Goal: Transaction & Acquisition: Purchase product/service

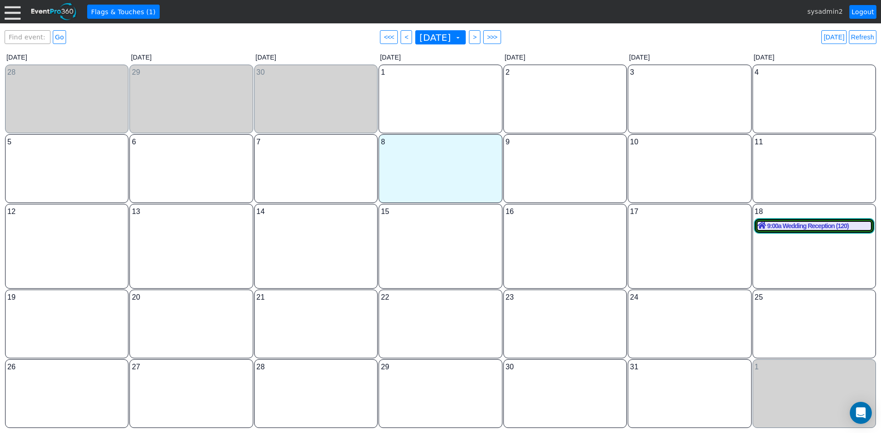
click at [138, 45] on div "Find event: enter title Go ● <<< ● < October 2025 ▼ ● > ● >>> Today Refresh" at bounding box center [441, 37] width 872 height 18
click at [9, 14] on div at bounding box center [13, 12] width 16 height 16
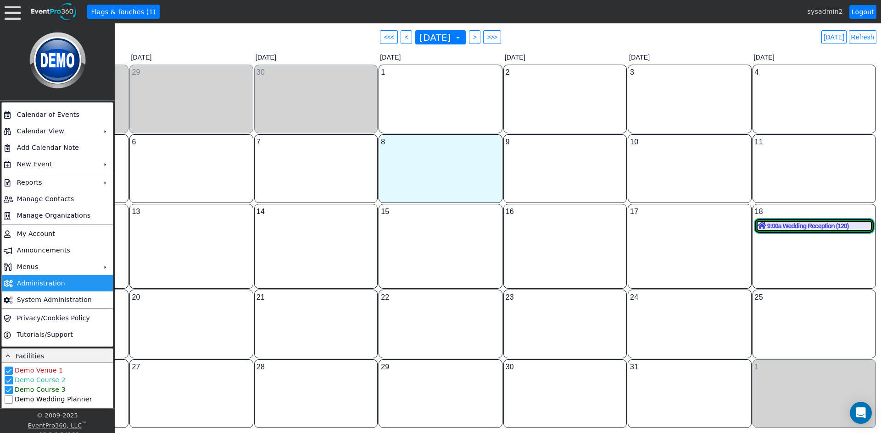
click at [57, 280] on td "Administration" at bounding box center [55, 283] width 84 height 17
click at [785, 226] on div "9:00a Wedding Reception (120)" at bounding box center [813, 226] width 113 height 8
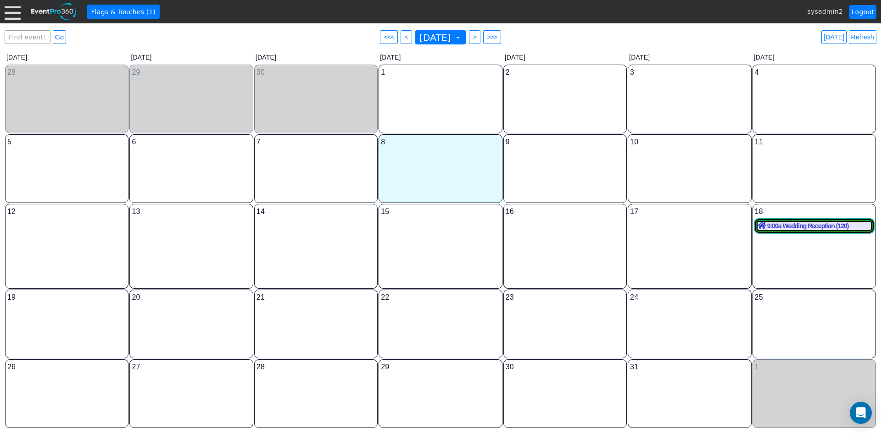
click at [15, 14] on div at bounding box center [13, 12] width 16 height 16
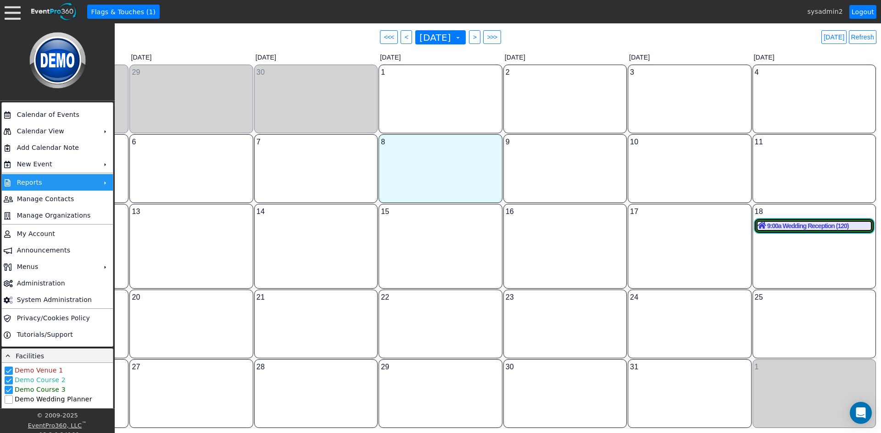
click at [41, 184] on td "Reports" at bounding box center [55, 182] width 84 height 17
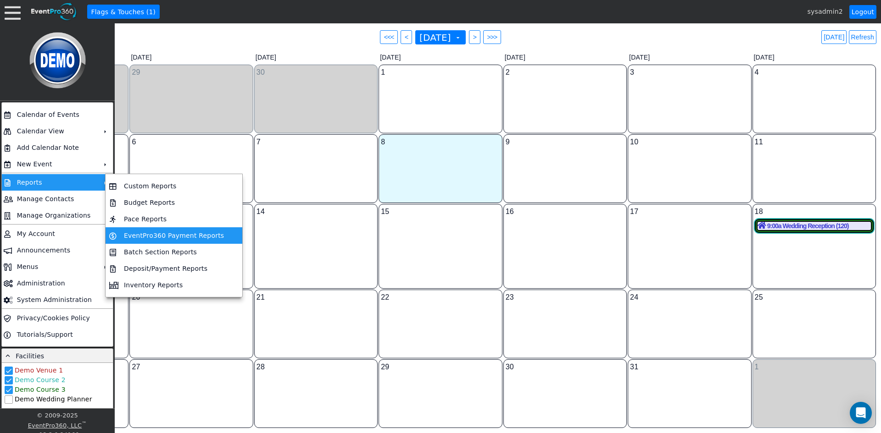
click at [153, 236] on td "EventPro360 Payment Reports" at bounding box center [173, 236] width 107 height 17
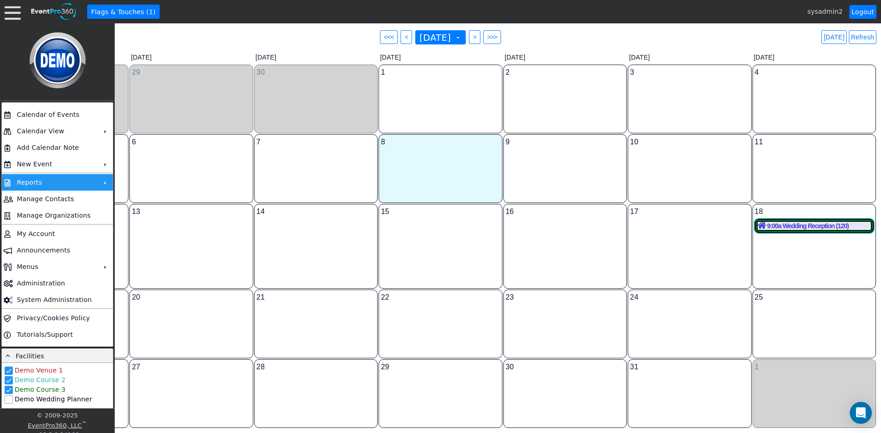
click at [50, 182] on td "Reports" at bounding box center [55, 182] width 84 height 17
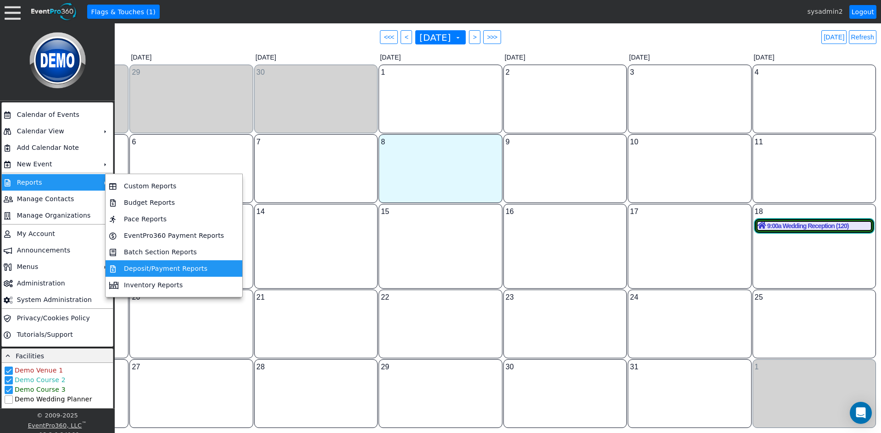
click at [133, 267] on td "Deposit/Payment Reports" at bounding box center [173, 269] width 107 height 17
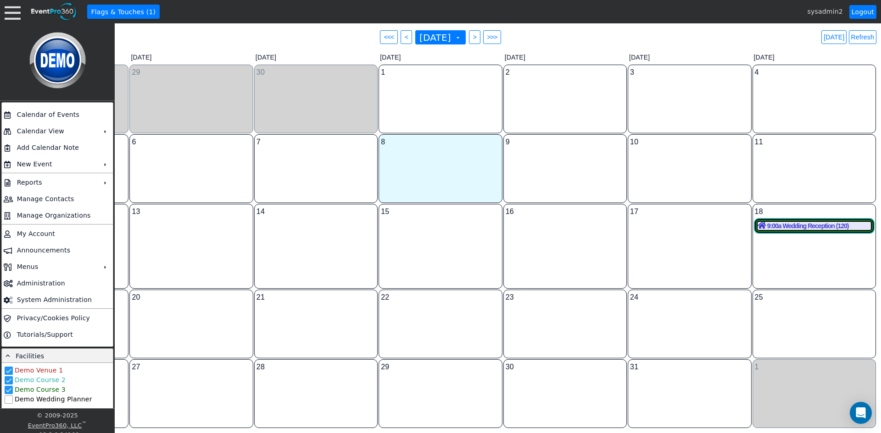
click at [234, 39] on div "Find event: enter title Go ● <<< ● < October 2025 ▼ ● > ● >>> Today Refresh" at bounding box center [441, 37] width 872 height 18
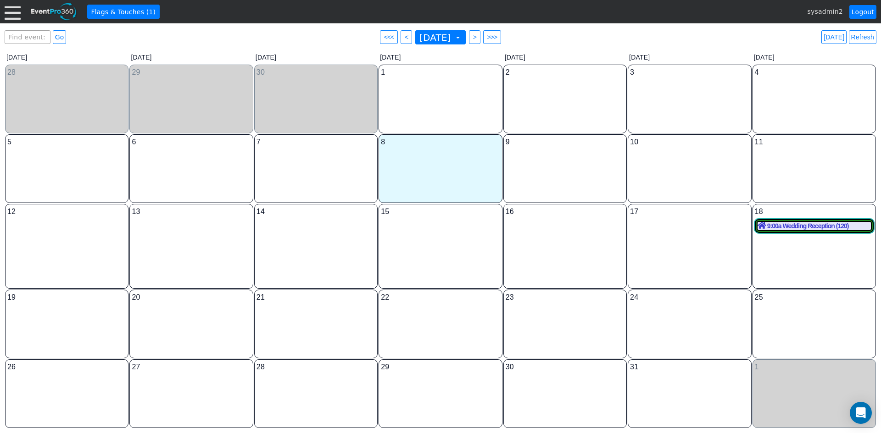
click at [5, 17] on div at bounding box center [13, 12] width 16 height 16
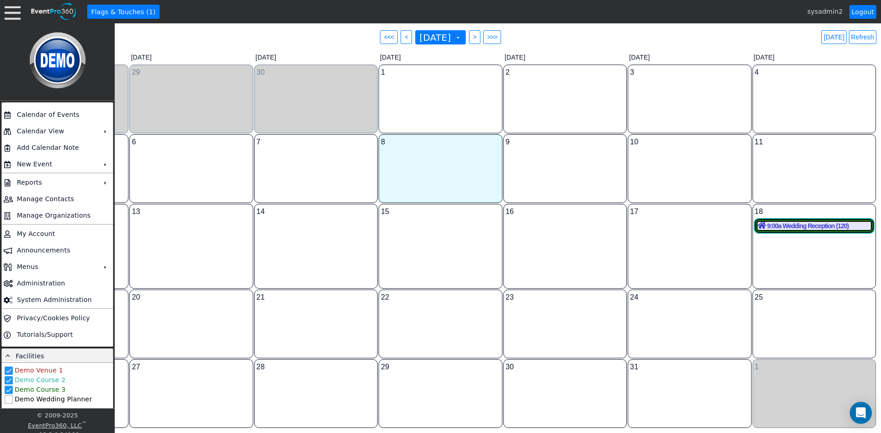
click at [178, 49] on div "Find event: enter title Go ● <<< ● < October 2025 ▼ ● > ● >>> Today Refresh ▼ ◀…" at bounding box center [441, 228] width 872 height 401
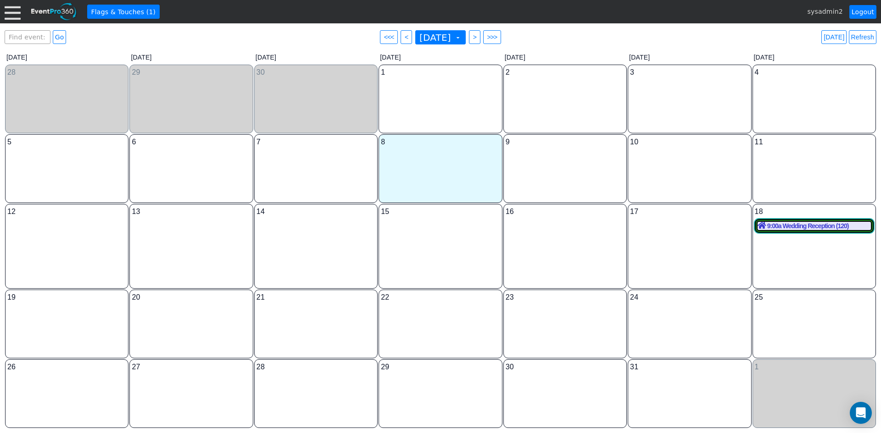
click at [12, 15] on div at bounding box center [13, 12] width 16 height 16
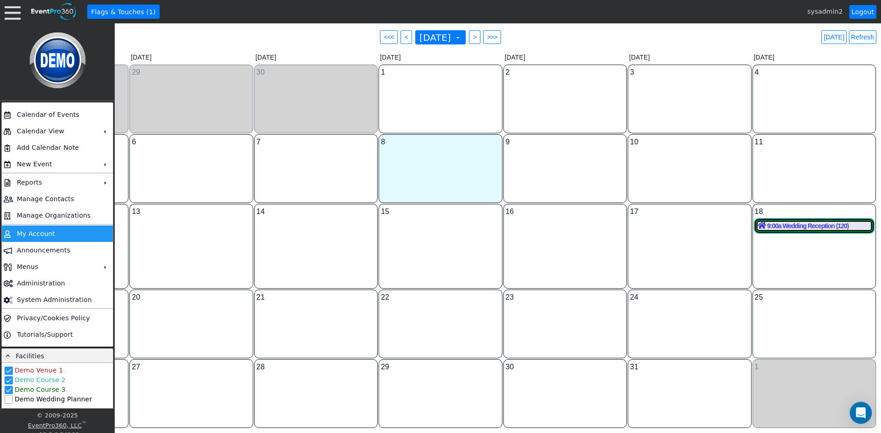
click at [47, 230] on td "My Account" at bounding box center [55, 234] width 84 height 17
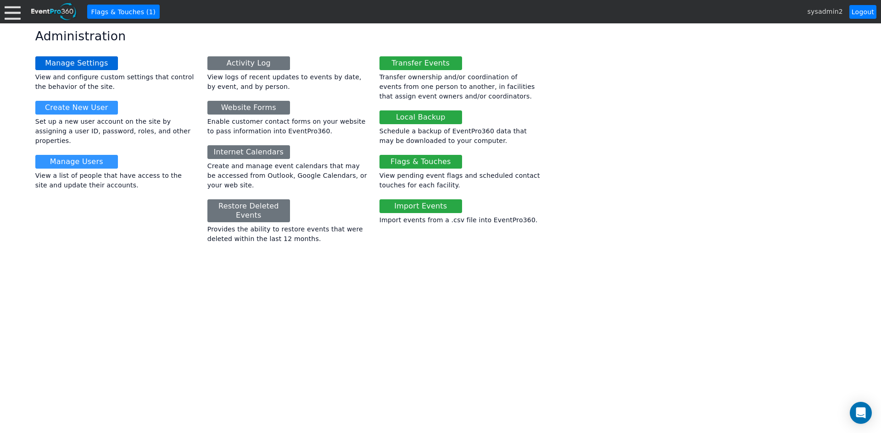
click at [88, 65] on link "Manage Settings" at bounding box center [76, 63] width 83 height 14
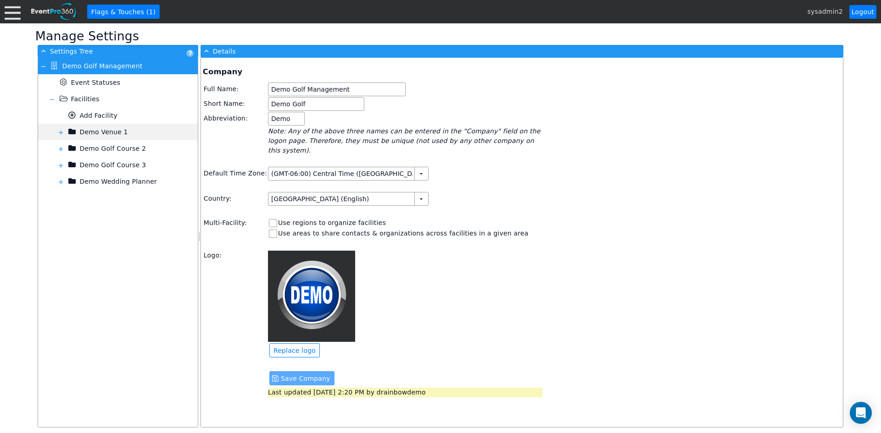
click at [61, 130] on span at bounding box center [60, 132] width 7 height 7
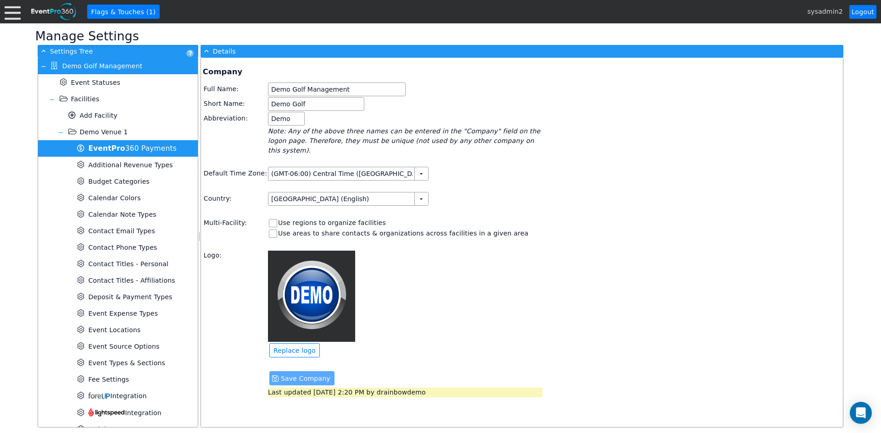
click at [102, 146] on b "Event Pro" at bounding box center [106, 148] width 37 height 8
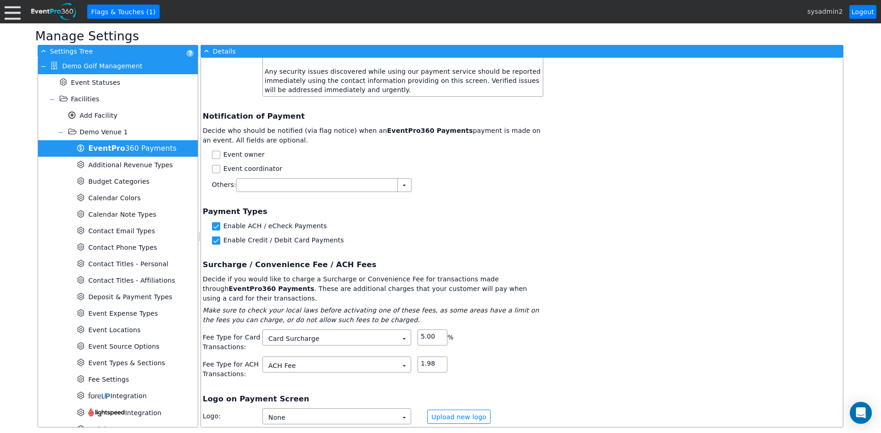
scroll to position [596, 0]
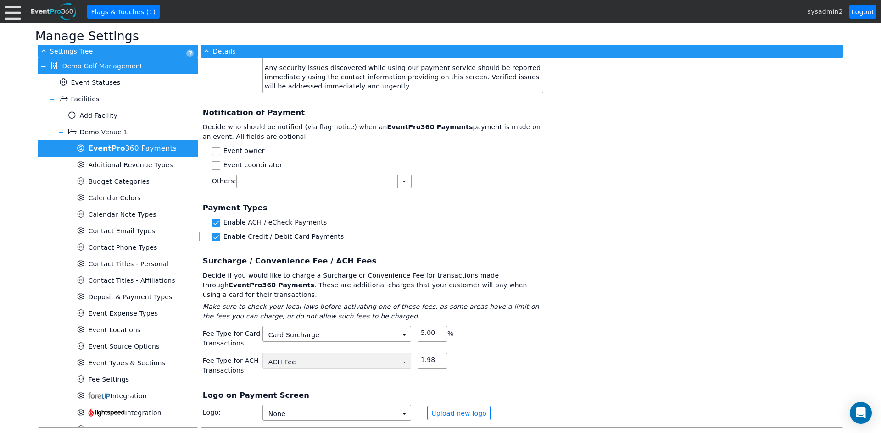
click at [407, 356] on td "▼" at bounding box center [404, 362] width 13 height 13
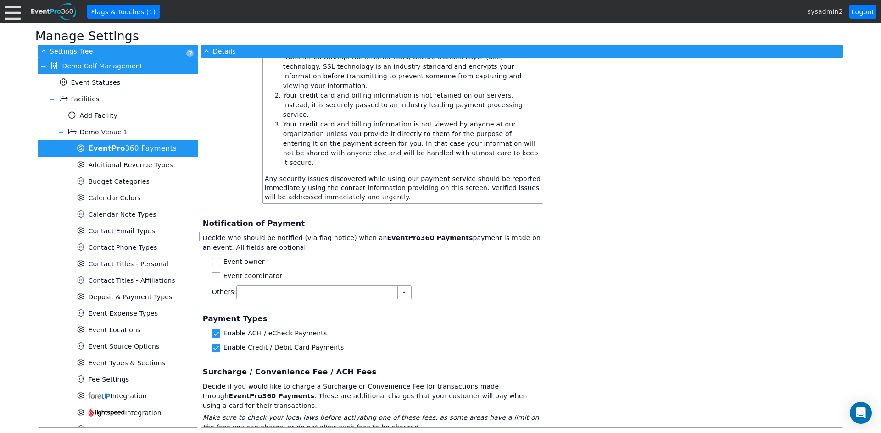
scroll to position [471, 0]
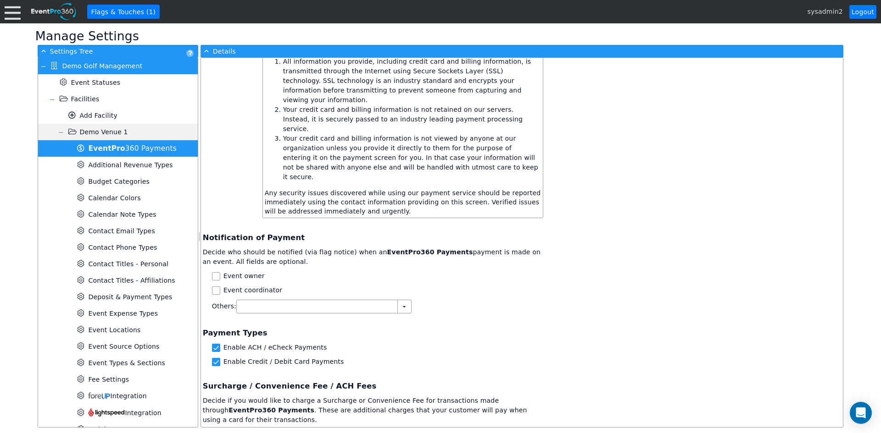
click at [61, 131] on span at bounding box center [60, 132] width 7 height 7
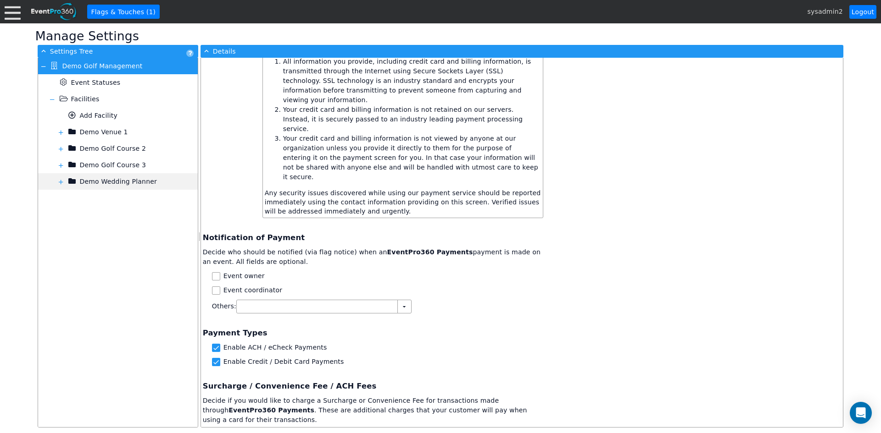
click at [60, 182] on span at bounding box center [60, 181] width 7 height 7
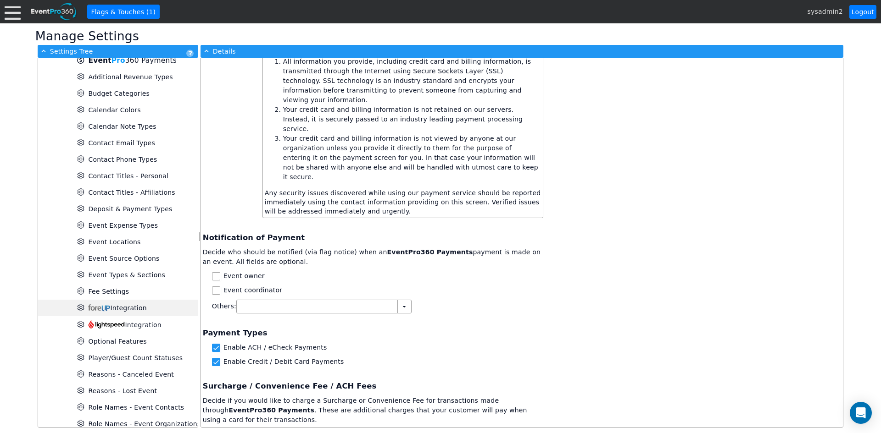
scroll to position [0, 0]
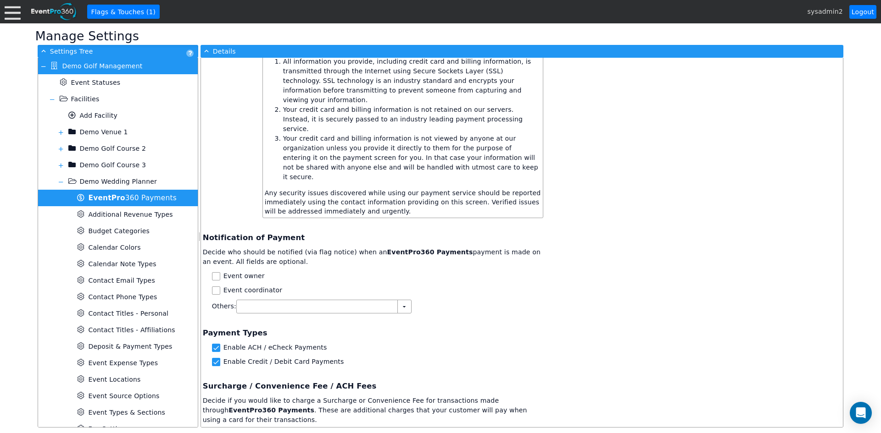
click at [111, 200] on span "Pro" at bounding box center [118, 198] width 14 height 8
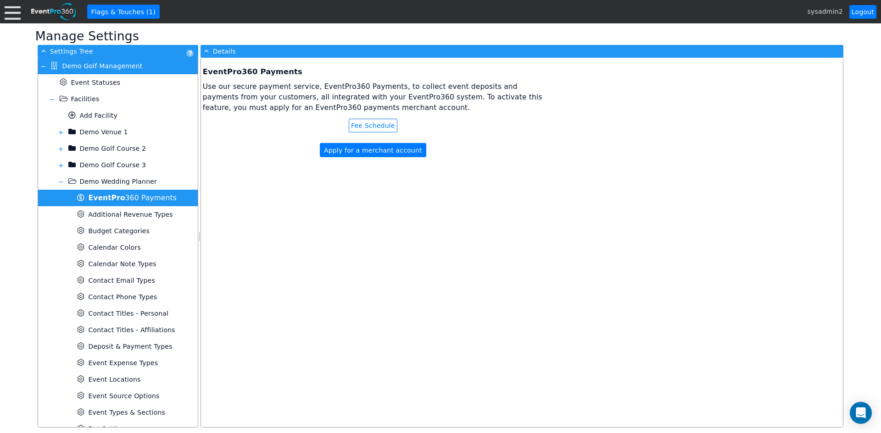
click at [382, 126] on div "Fee Schedule" at bounding box center [373, 126] width 49 height 14
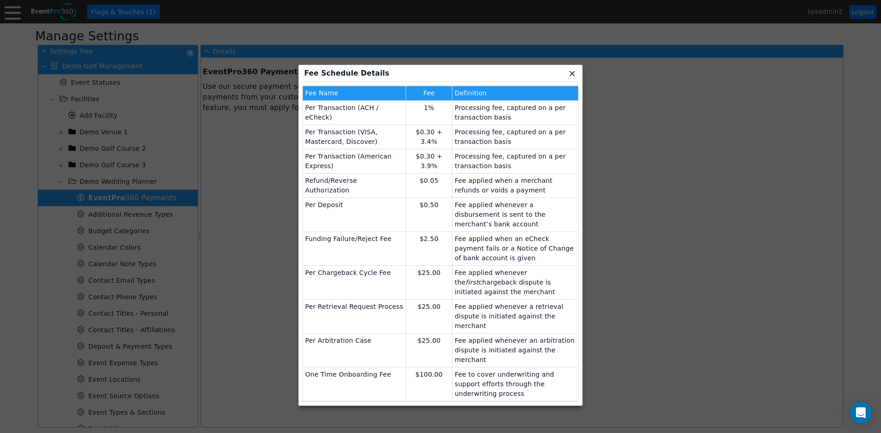
click at [572, 73] on span "x" at bounding box center [571, 73] width 9 height 9
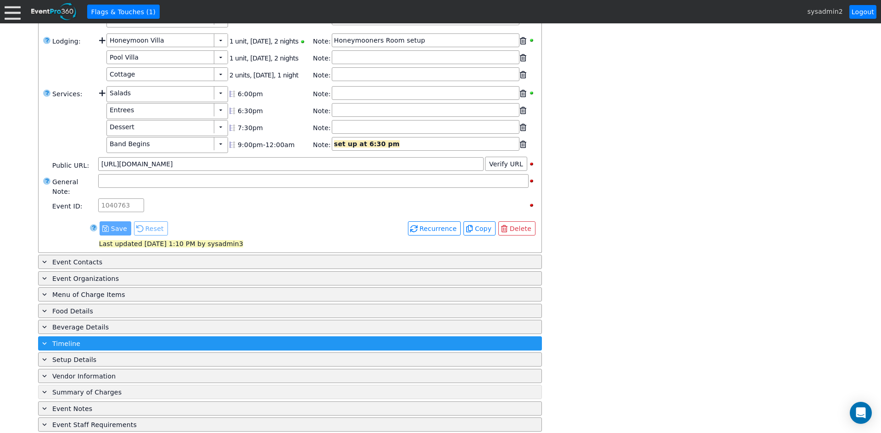
click at [47, 388] on span at bounding box center [44, 392] width 8 height 8
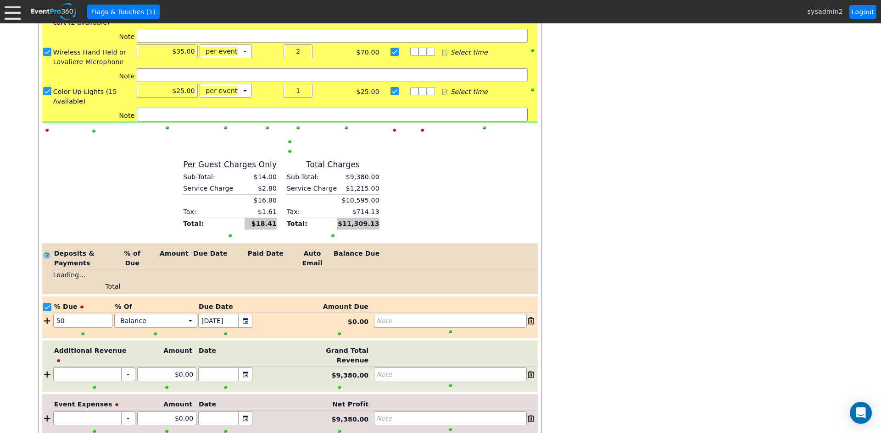
scroll to position [1352, 0]
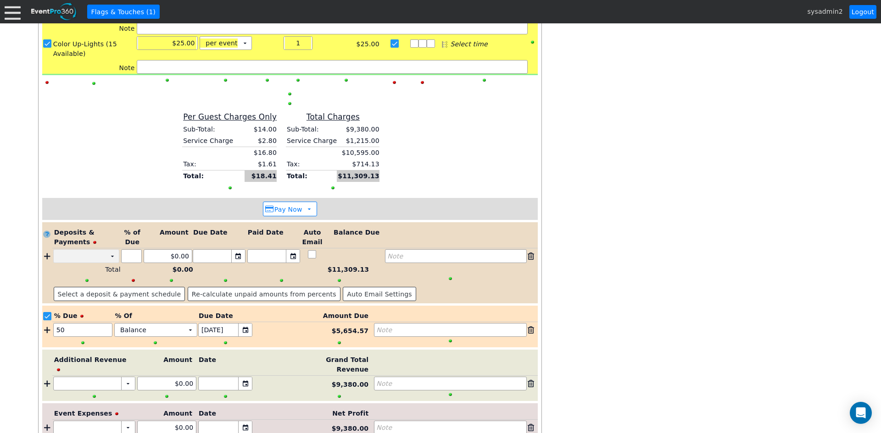
click at [113, 250] on td "▼" at bounding box center [112, 256] width 13 height 13
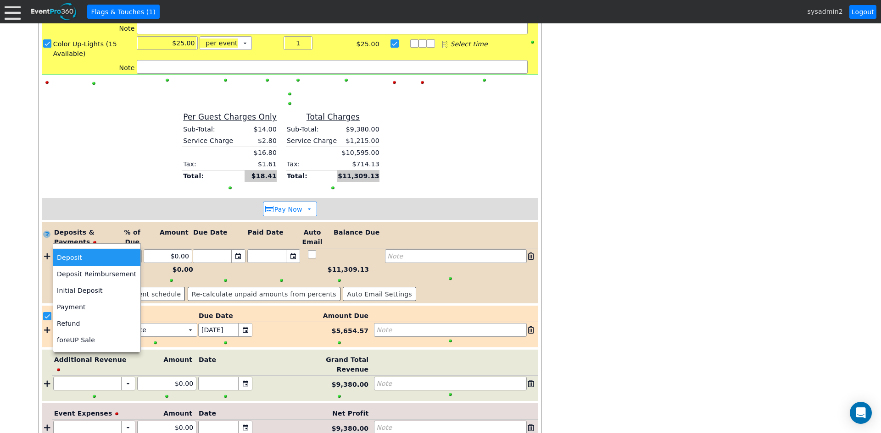
click at [93, 261] on td "Deposit" at bounding box center [96, 258] width 87 height 17
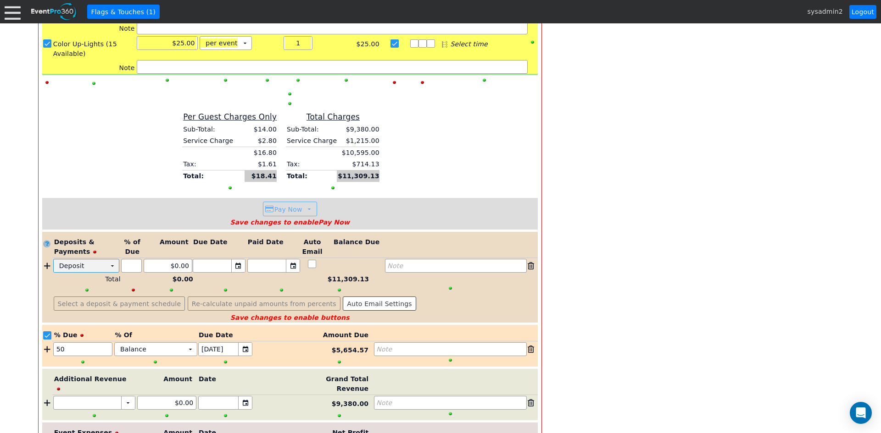
click at [112, 260] on td "▼" at bounding box center [112, 266] width 13 height 13
drag, startPoint x: 179, startPoint y: 246, endPoint x: 174, endPoint y: 245, distance: 5.2
click at [174, 260] on input "0.00" at bounding box center [168, 266] width 42 height 13
type input "$500.00"
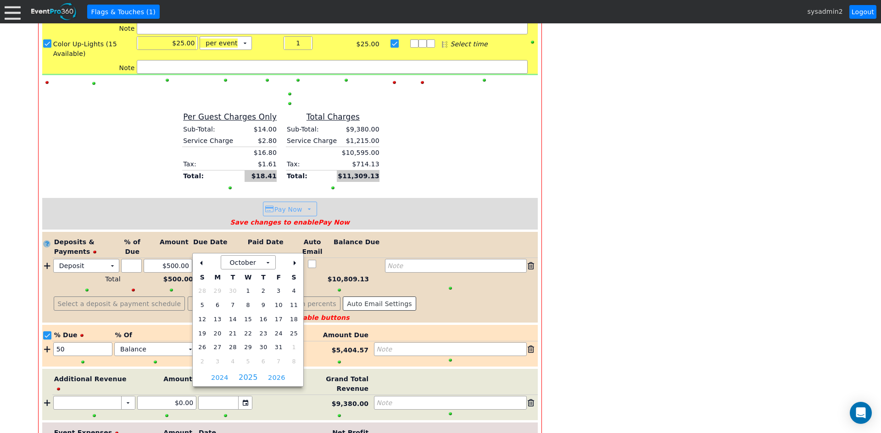
click at [242, 260] on div "▼" at bounding box center [238, 266] width 14 height 13
click at [245, 303] on span "8" at bounding box center [247, 305] width 11 height 11
type input "10/8/2025"
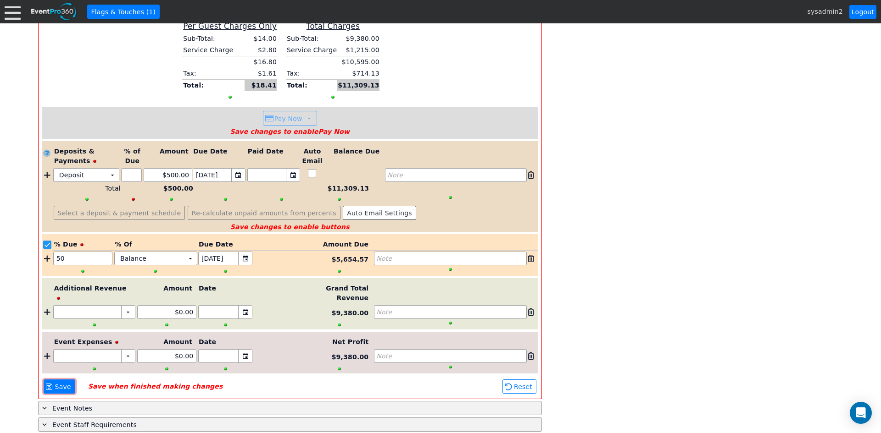
scroll to position [1448, 0]
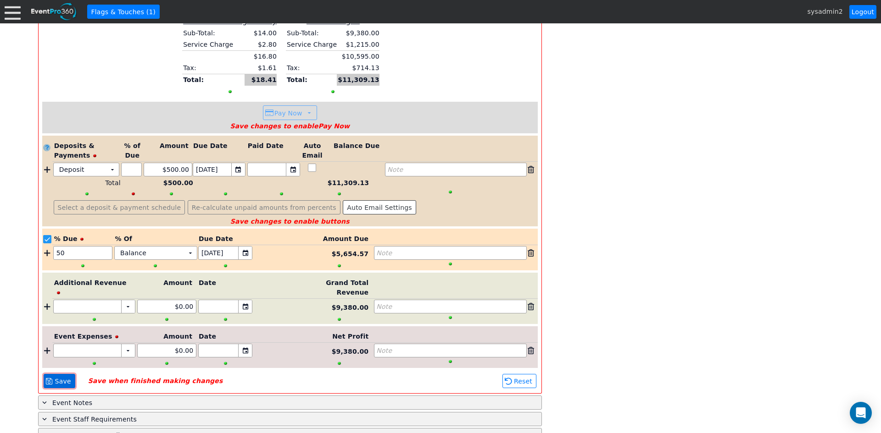
click at [58, 377] on span "Save" at bounding box center [63, 381] width 20 height 9
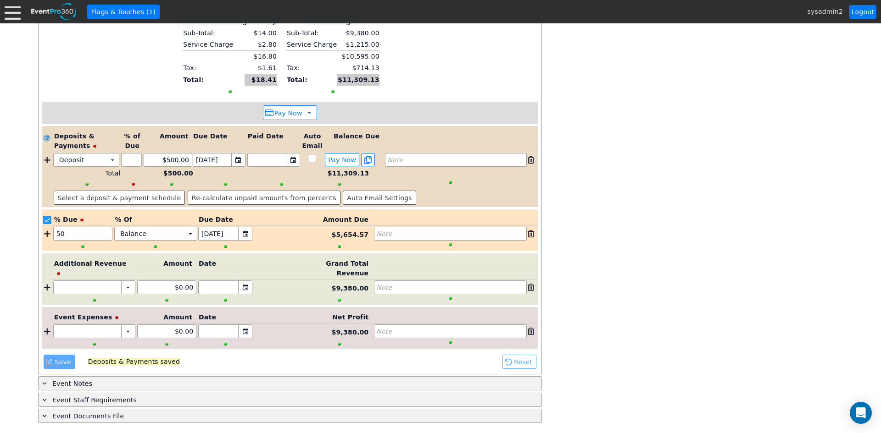
scroll to position [1429, 0]
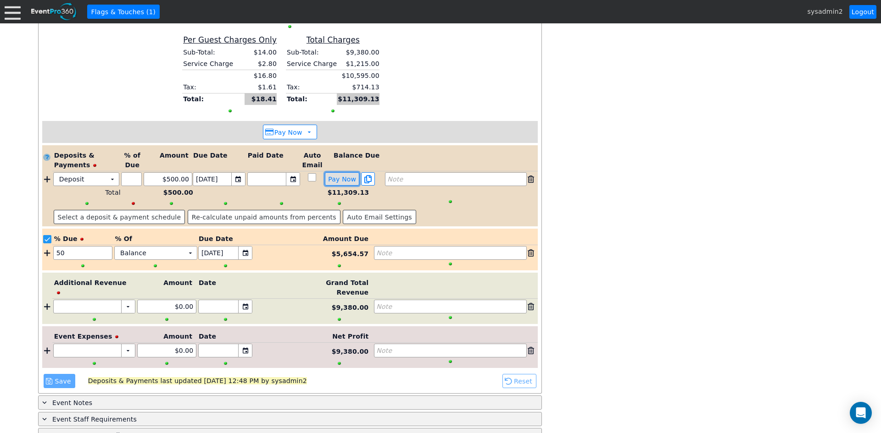
click at [335, 175] on span "Pay Now" at bounding box center [342, 179] width 32 height 8
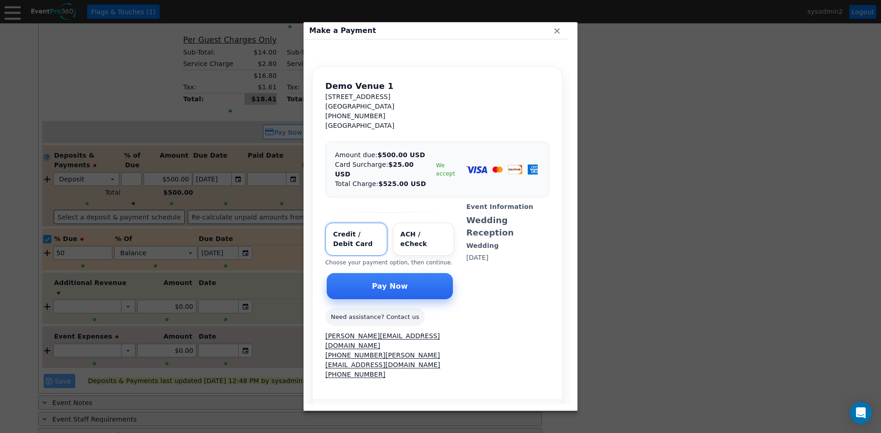
click at [435, 231] on input "Select payment method" at bounding box center [424, 239] width 62 height 33
radio input "true"
click at [415, 281] on span "● Pay Now" at bounding box center [390, 286] width 106 height 10
click at [554, 33] on span "x" at bounding box center [556, 30] width 9 height 9
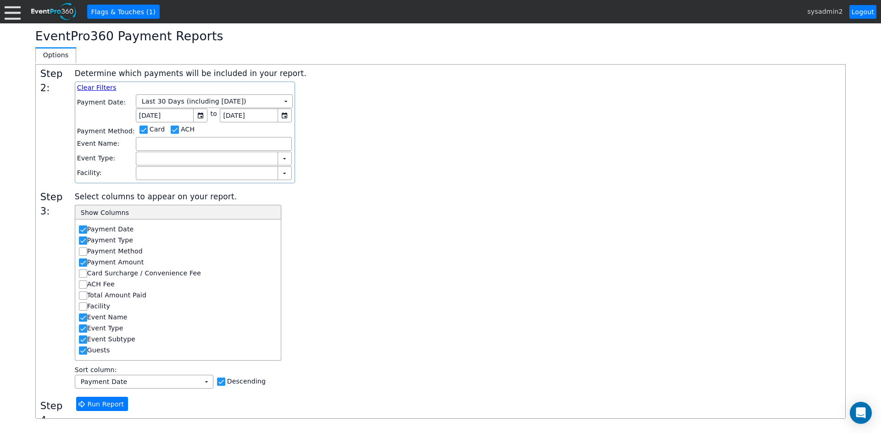
scroll to position [27, 0]
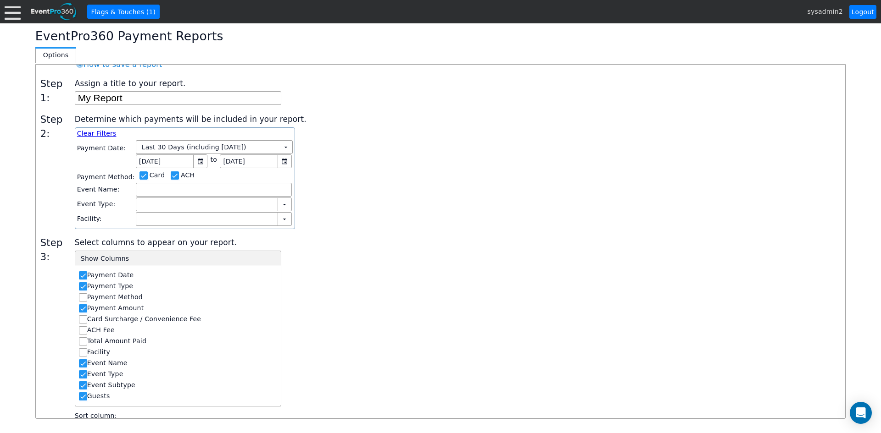
click at [349, 186] on div "Determine which payments will be included in your report. Clear Filters Payment…" at bounding box center [458, 171] width 766 height 117
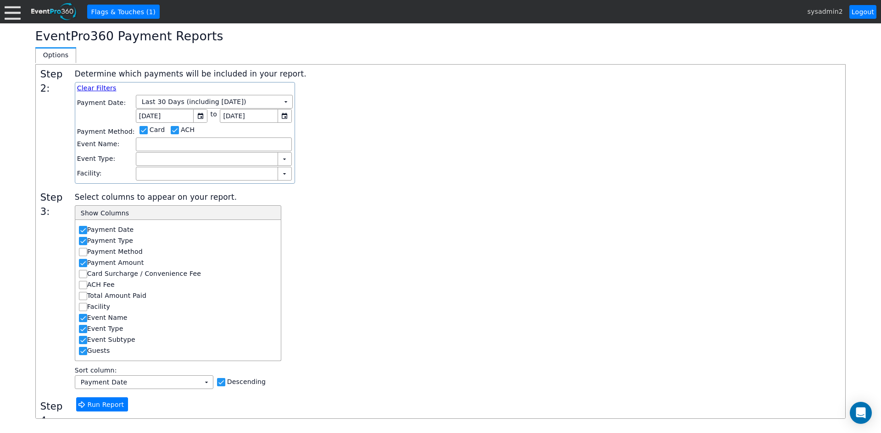
scroll to position [73, 0]
click at [108, 407] on span "Run Report" at bounding box center [106, 404] width 40 height 9
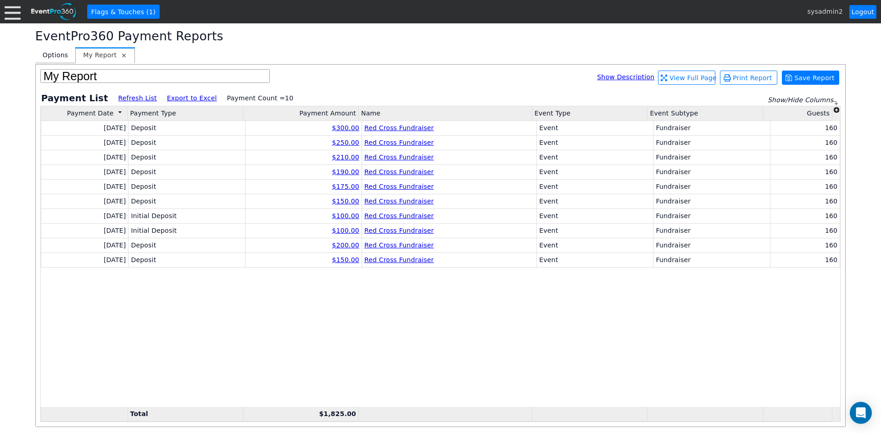
click at [121, 57] on span "[x]" at bounding box center [124, 55] width 6 height 6
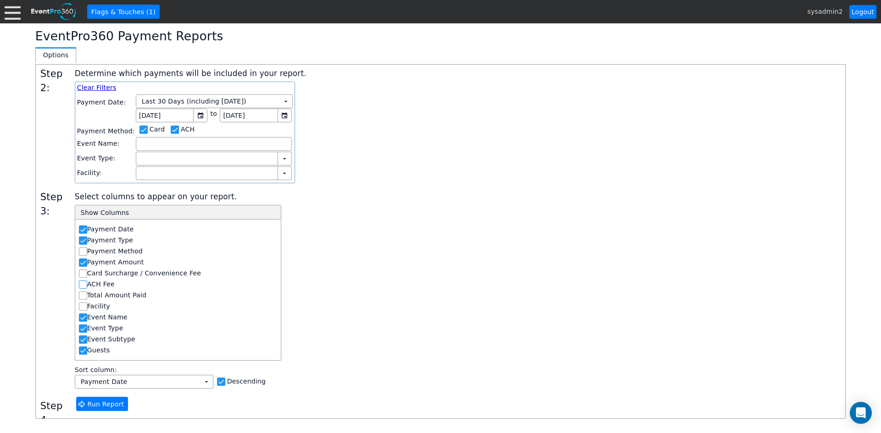
click at [86, 284] on input "ACH Fee" at bounding box center [83, 285] width 9 height 9
checkbox input "true"
click at [83, 270] on input "Card Surcharge / Convenience Fee" at bounding box center [83, 274] width 9 height 9
checkbox input "true"
click at [84, 248] on input "Payment Method" at bounding box center [83, 252] width 9 height 9
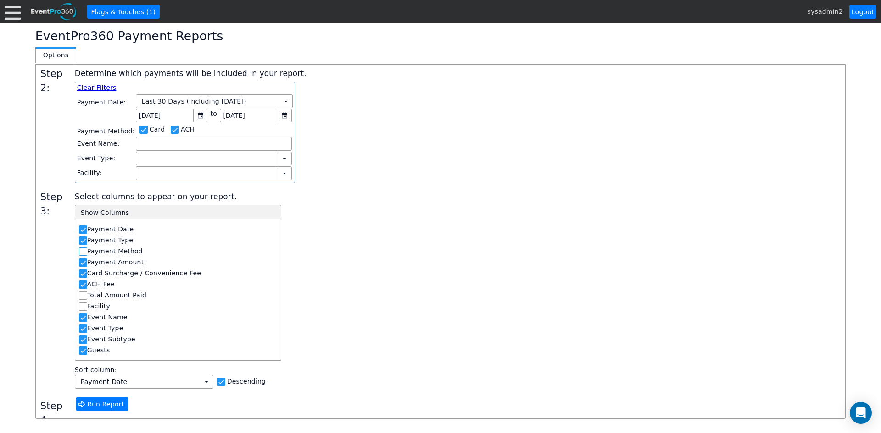
checkbox input "true"
click at [82, 299] on input "Total Amount Paid" at bounding box center [83, 296] width 9 height 9
checkbox input "true"
click at [82, 310] on input "Facility" at bounding box center [83, 307] width 9 height 9
checkbox input "true"
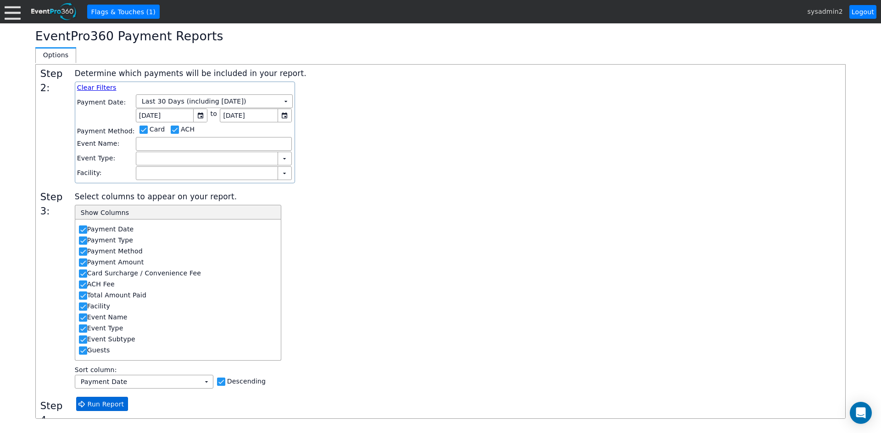
click at [97, 400] on span "● Run Report" at bounding box center [102, 404] width 52 height 14
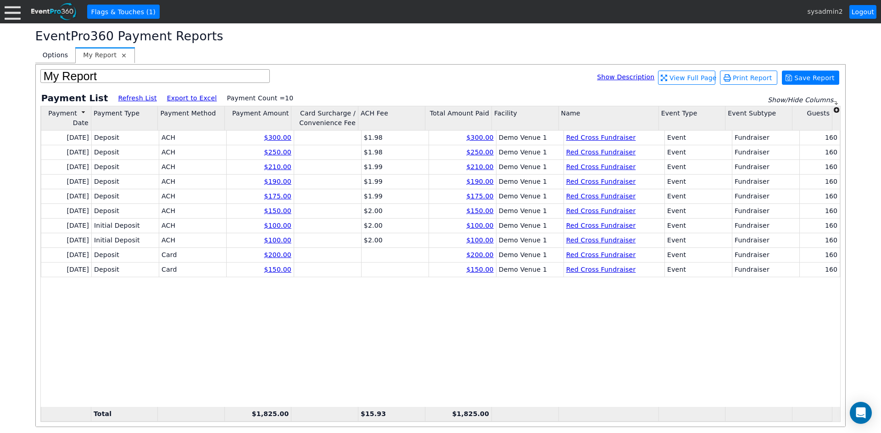
click at [121, 56] on span "[x]" at bounding box center [124, 55] width 6 height 6
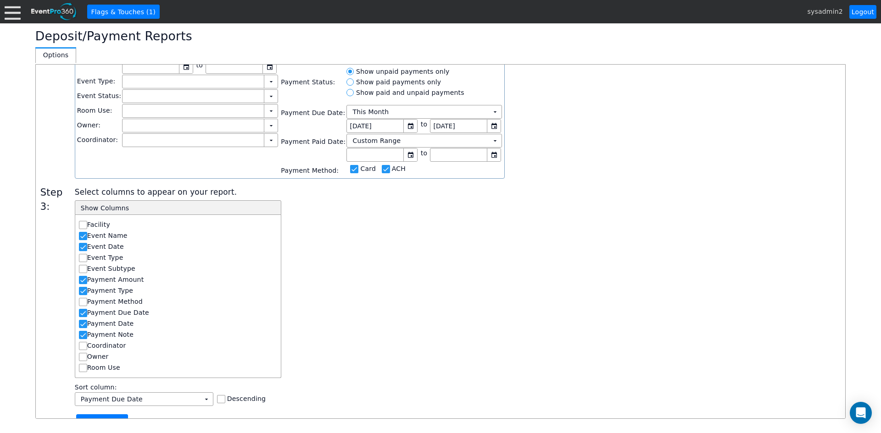
scroll to position [138, 0]
click at [88, 304] on input "Payment Method" at bounding box center [83, 301] width 9 height 9
checkbox input "true"
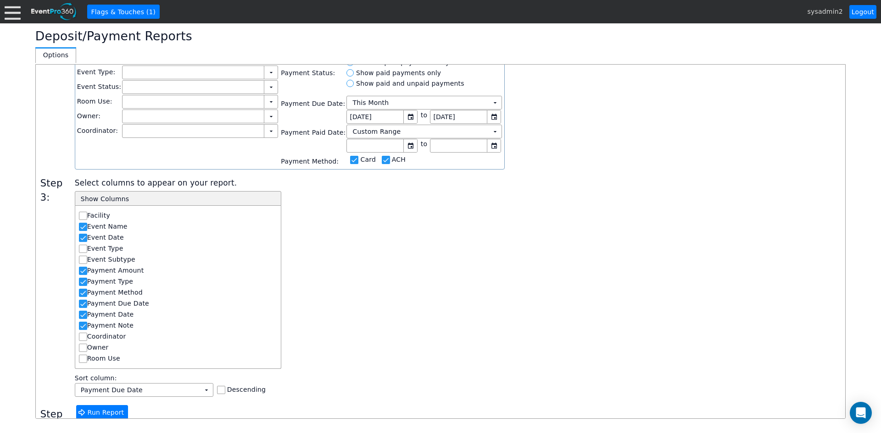
scroll to position [155, 0]
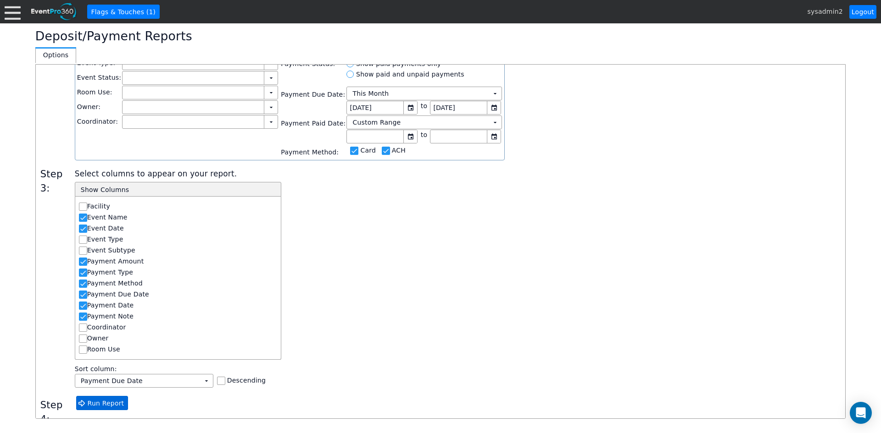
click at [116, 405] on span "Run Report" at bounding box center [106, 403] width 40 height 9
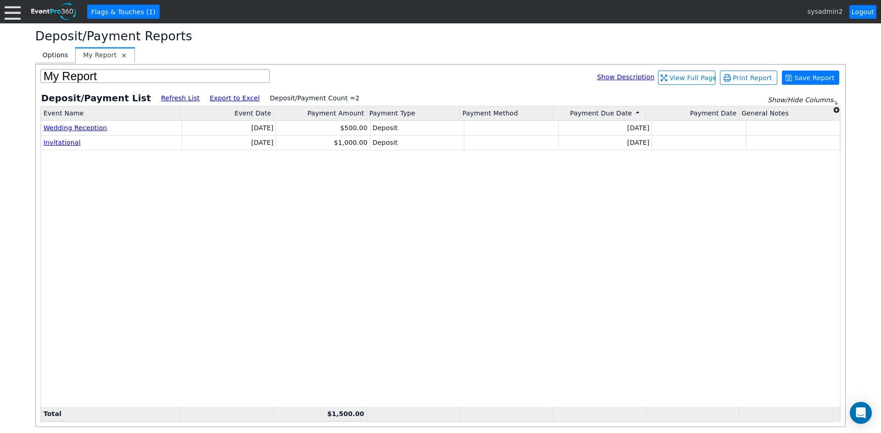
click at [121, 57] on span "[x]" at bounding box center [124, 55] width 6 height 6
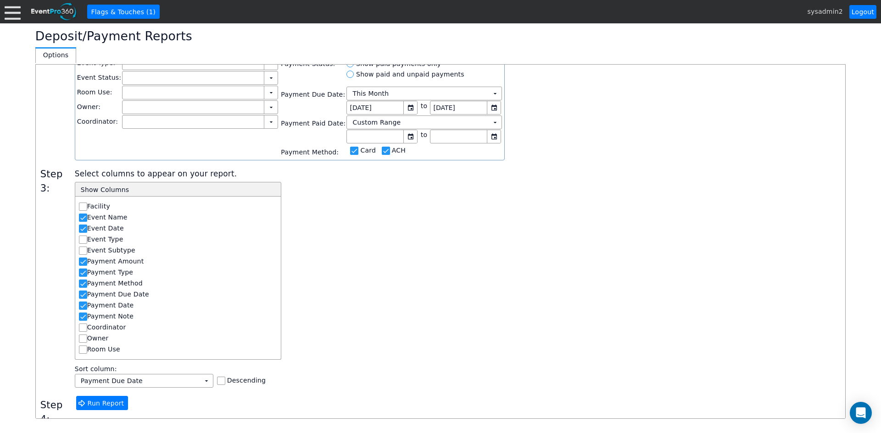
click at [401, 242] on div "Select columns to appear on your report. - Show Columns Facility Event Name Eve…" at bounding box center [458, 277] width 766 height 221
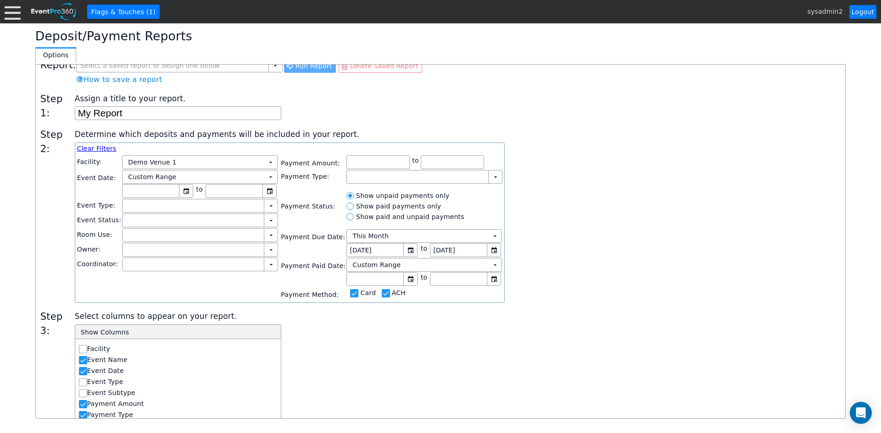
scroll to position [0, 0]
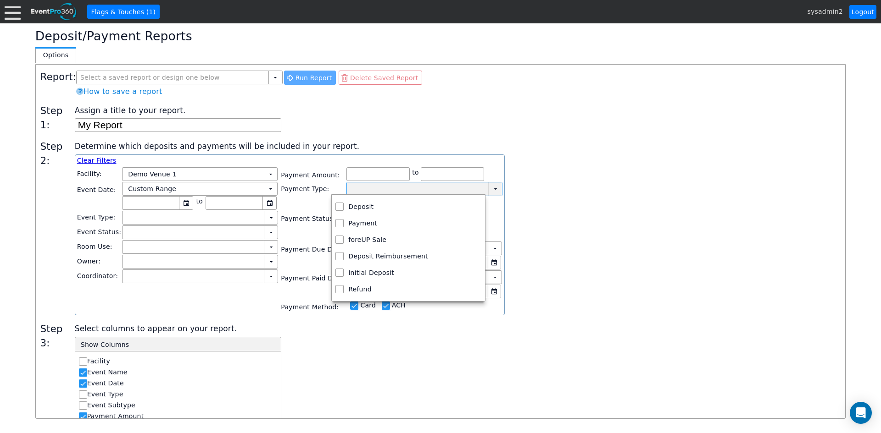
click at [488, 191] on td "▼" at bounding box center [495, 189] width 14 height 13
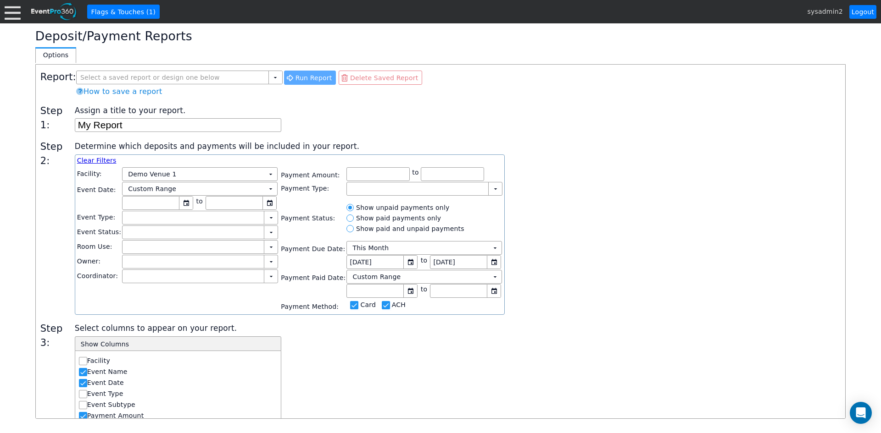
click at [568, 178] on div "Determine which deposits and payments will be included in your report. Clear Fi…" at bounding box center [458, 227] width 766 height 175
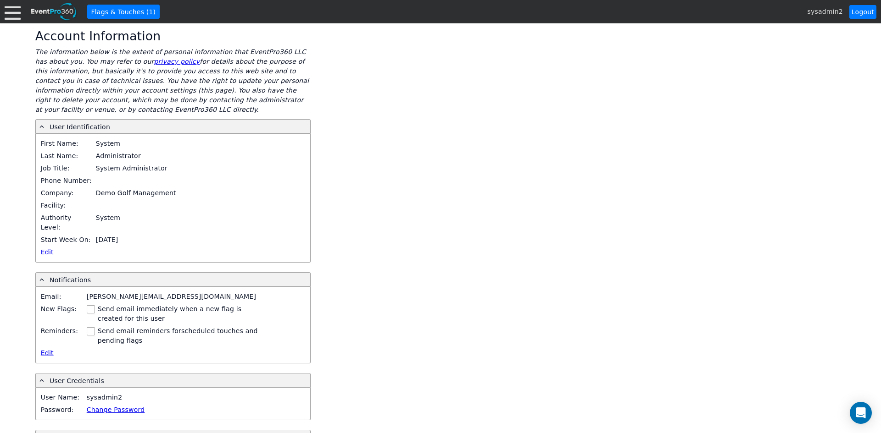
click at [349, 151] on div "Account Information The information below is the extent of personal information…" at bounding box center [440, 228] width 881 height 410
click at [869, 15] on link "Logout" at bounding box center [862, 12] width 27 height 14
